Goal: Navigation & Orientation: Find specific page/section

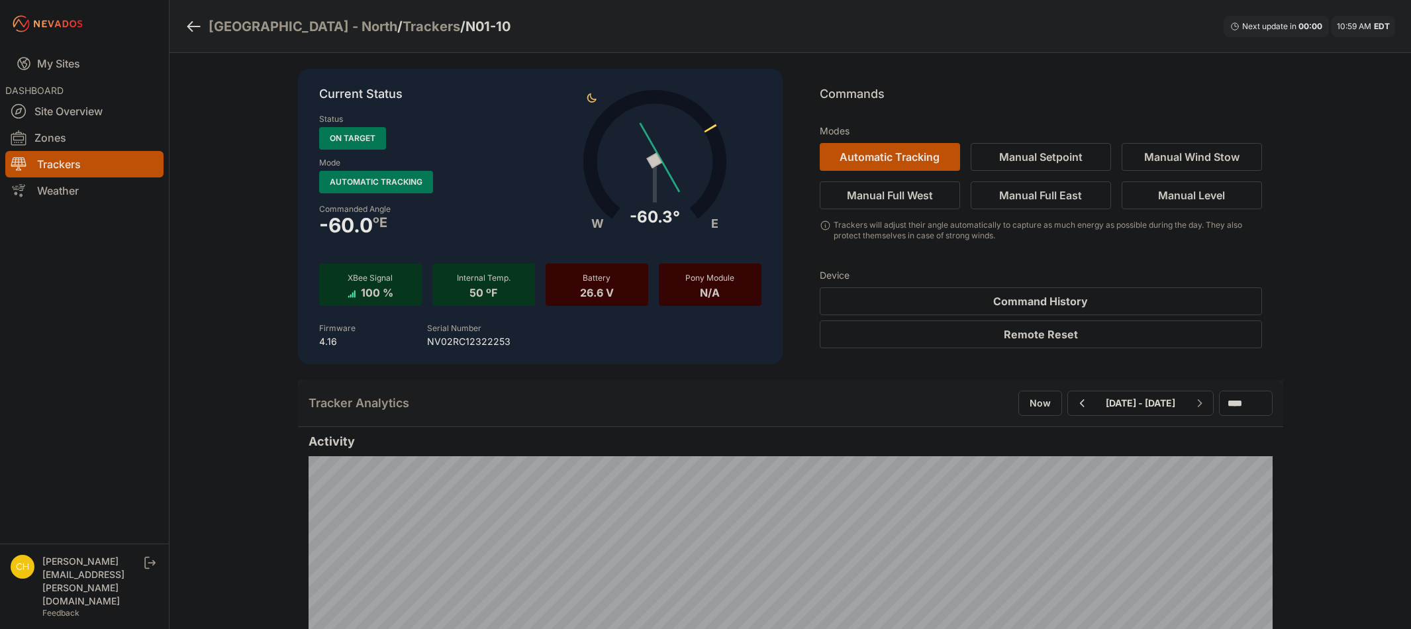
select select "******"
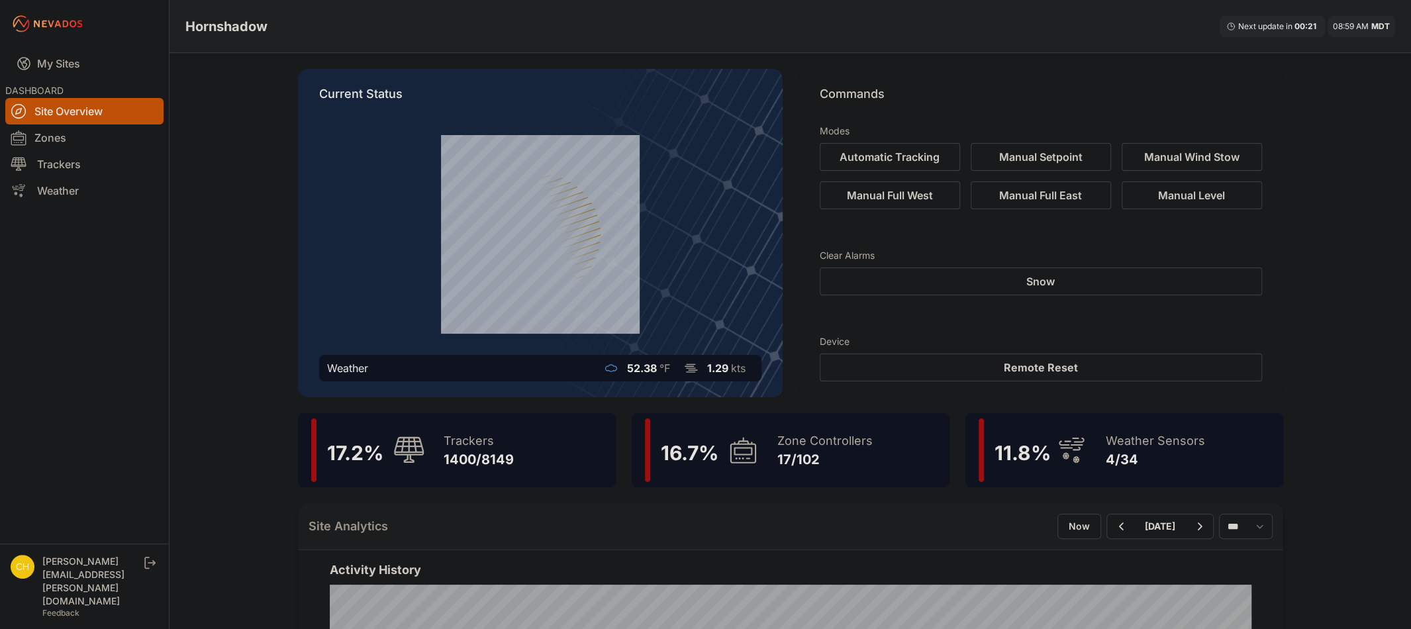
click at [748, 466] on icon at bounding box center [743, 450] width 32 height 30
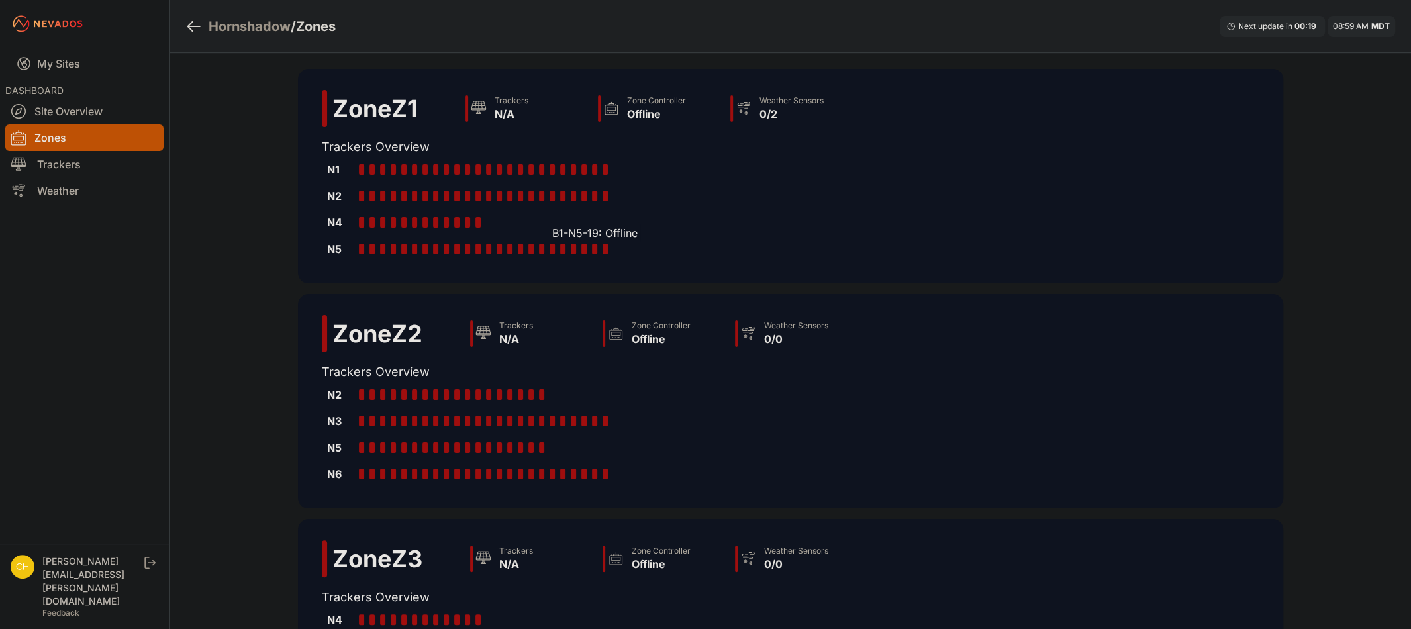
click at [552, 250] on div at bounding box center [552, 249] width 5 height 11
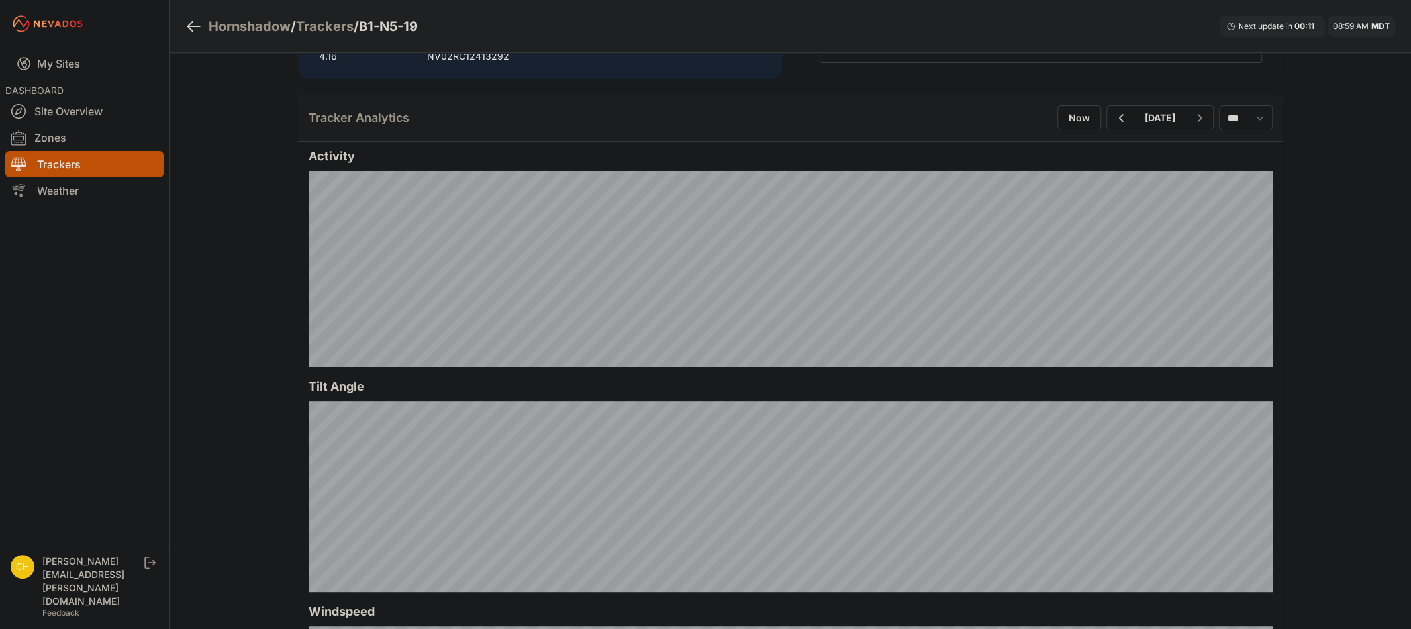
scroll to position [280, 0]
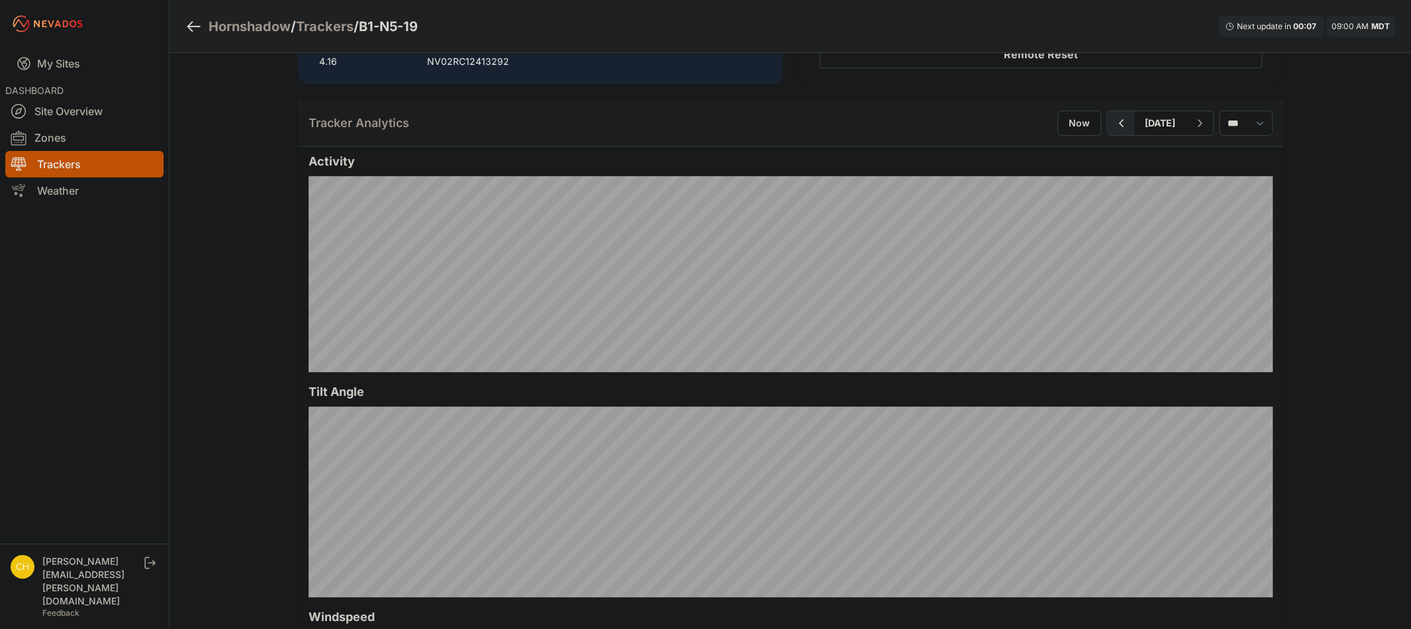
click at [1113, 119] on icon "button" at bounding box center [1121, 123] width 17 height 16
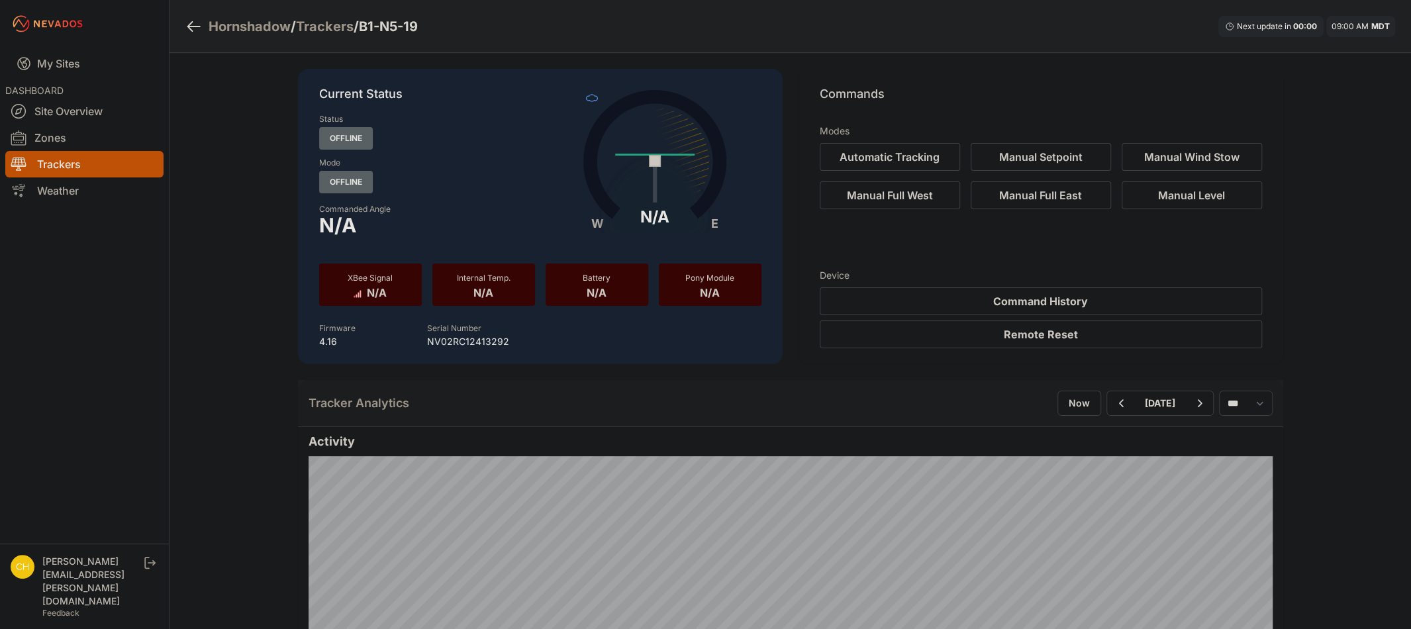
click at [273, 31] on div "Hornshadow" at bounding box center [250, 26] width 82 height 19
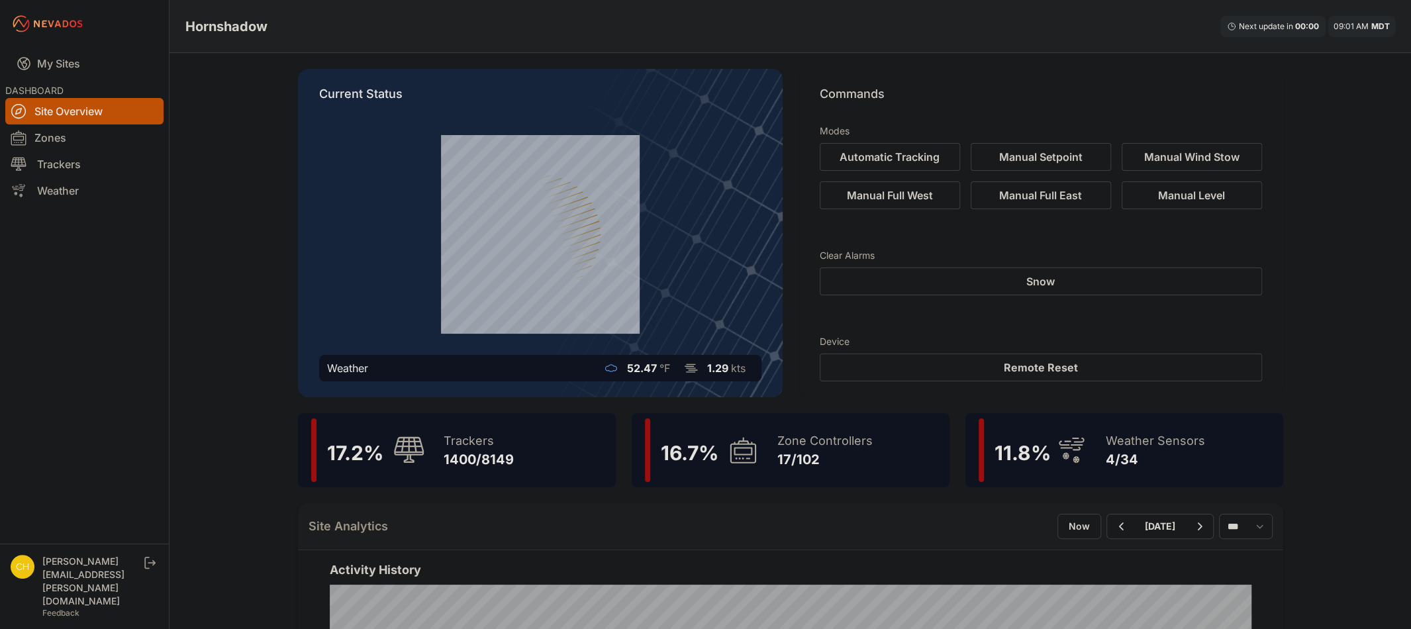
click at [803, 463] on div "17/102" at bounding box center [825, 459] width 95 height 19
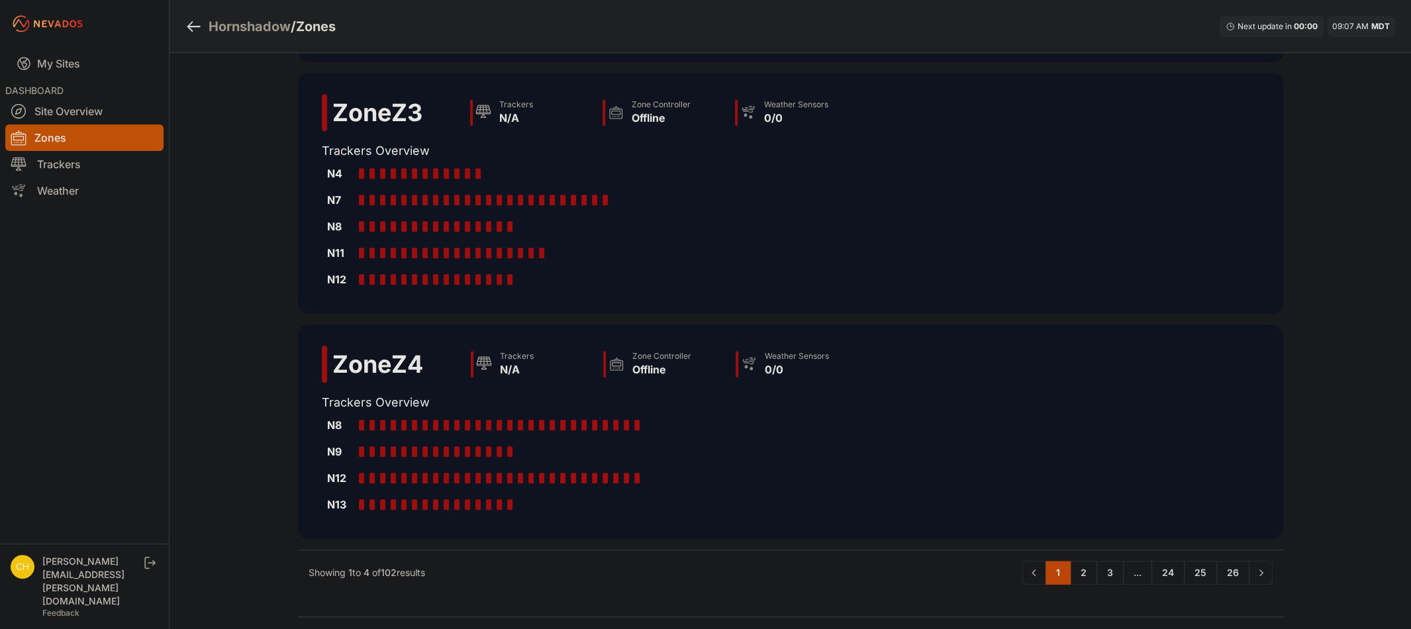
scroll to position [479, 0]
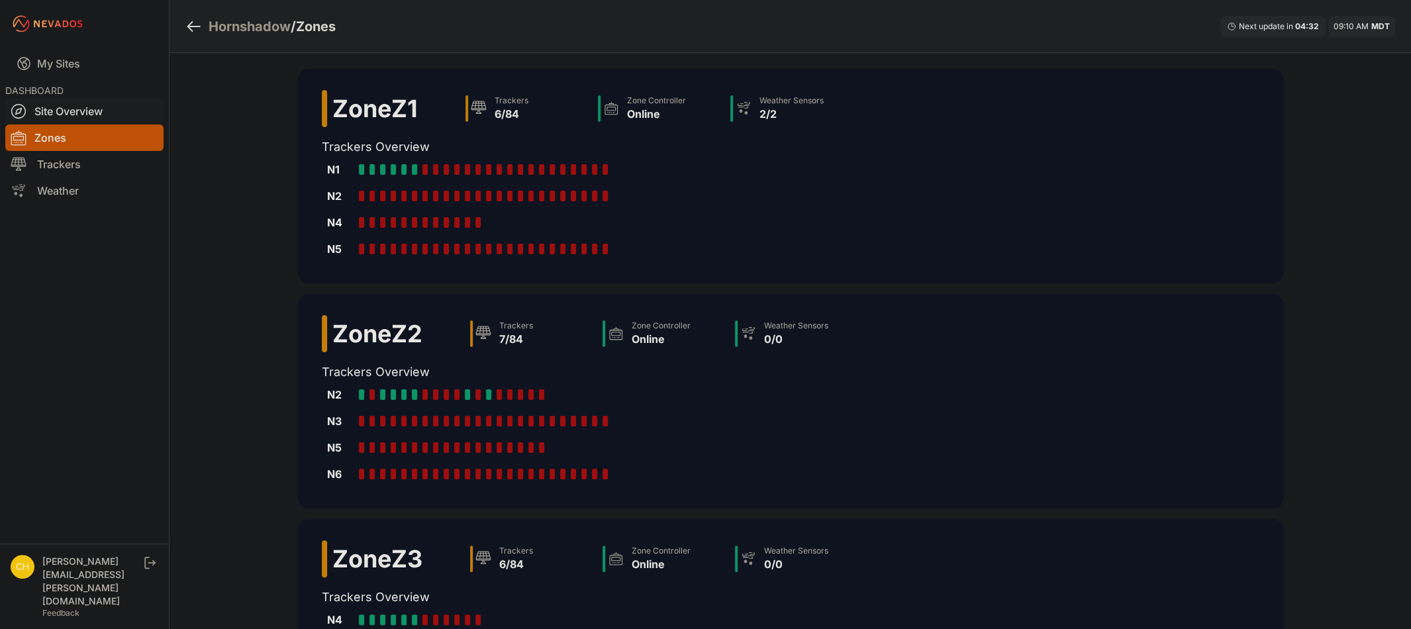
click at [72, 111] on link "Site Overview" at bounding box center [84, 111] width 158 height 26
